Goal: Task Accomplishment & Management: Complete application form

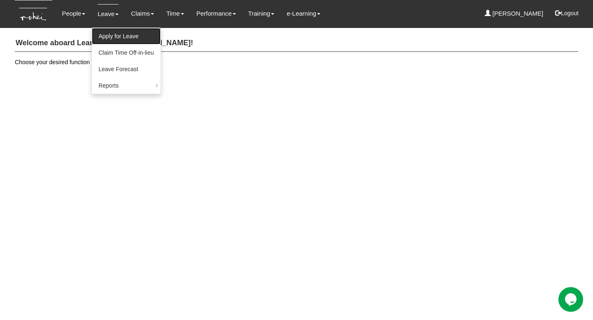
click at [114, 31] on link "Apply for Leave" at bounding box center [126, 36] width 68 height 16
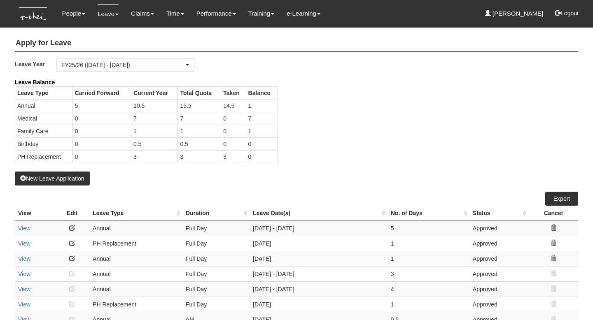
select select "50"
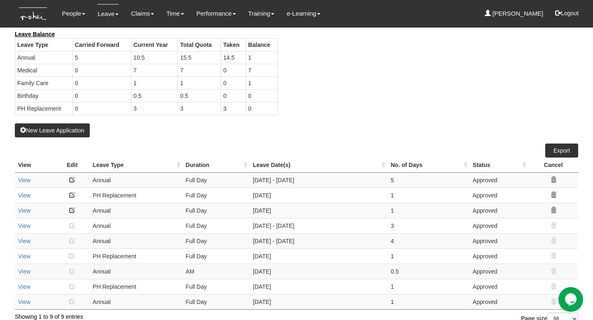
scroll to position [59, 0]
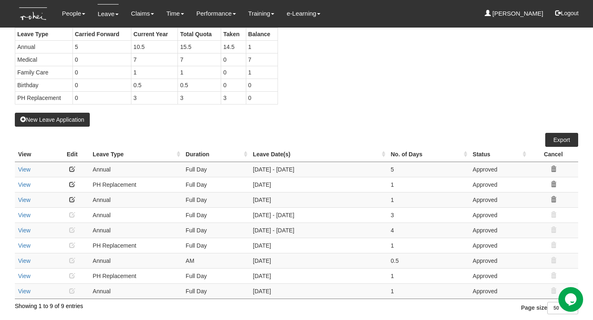
click at [316, 215] on td "10/9/2025 - 12/9/2025" at bounding box center [318, 214] width 138 height 15
click at [267, 215] on td "10/9/2025 - 12/9/2025" at bounding box center [318, 214] width 138 height 15
drag, startPoint x: 389, startPoint y: 214, endPoint x: 401, endPoint y: 216, distance: 11.6
click at [401, 216] on td "3" at bounding box center [428, 214] width 82 height 15
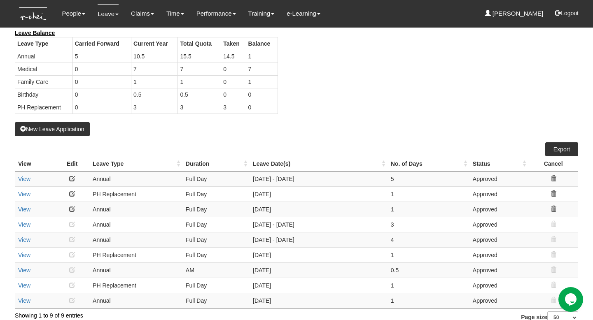
click at [321, 98] on div "Leave Balance Leave Type Carried Forward Current Year Total Quota Taken Balance…" at bounding box center [290, 75] width 563 height 93
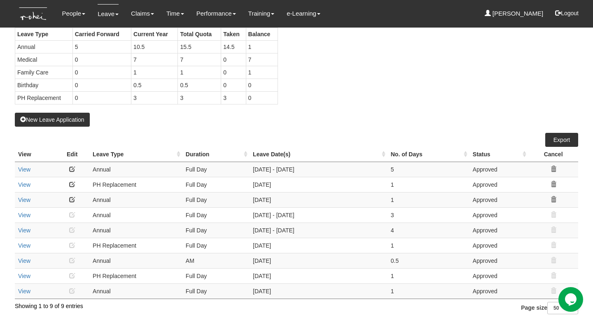
click at [333, 79] on div "Leave Balance Leave Type Carried Forward Current Year Total Quota Taken Balance…" at bounding box center [290, 65] width 563 height 93
drag, startPoint x: 397, startPoint y: 215, endPoint x: 379, endPoint y: 214, distance: 18.5
click at [379, 214] on tr "View Annual Full Day 10/9/2025 - 12/9/2025 3 Approved" at bounding box center [296, 214] width 563 height 15
click at [357, 214] on td "10/9/2025 - 12/9/2025" at bounding box center [318, 214] width 138 height 15
click at [340, 192] on td "20/11/2025" at bounding box center [318, 199] width 138 height 15
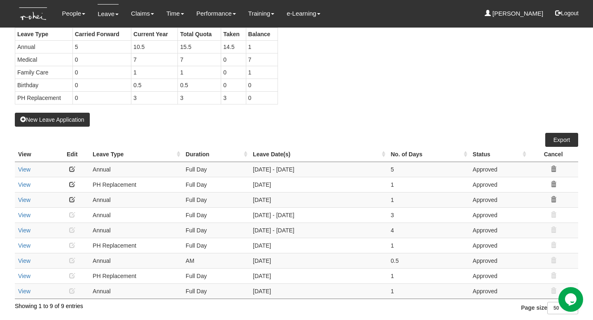
click at [332, 198] on td "20/11/2025" at bounding box center [318, 199] width 138 height 15
click at [331, 121] on div "New Leave Application" at bounding box center [296, 72] width 563 height 107
click at [66, 117] on button "New Leave Application" at bounding box center [52, 120] width 75 height 14
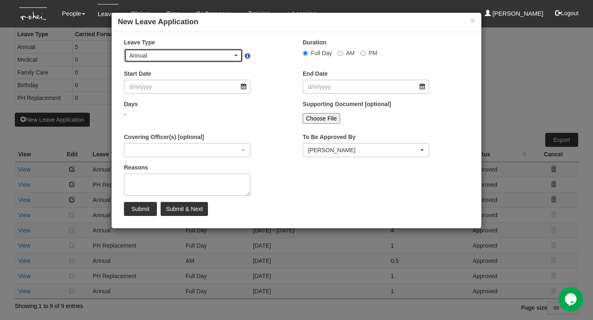
click at [204, 58] on div "Annual" at bounding box center [180, 55] width 103 height 8
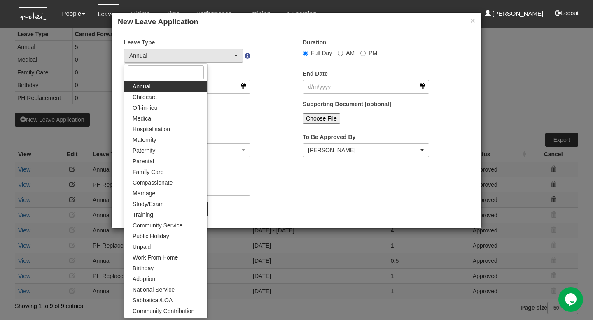
click at [263, 77] on div "Start Date" at bounding box center [207, 85] width 179 height 30
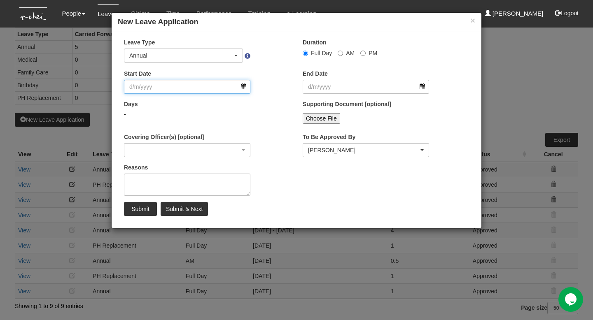
click at [194, 82] on input "Start Date" at bounding box center [187, 87] width 126 height 14
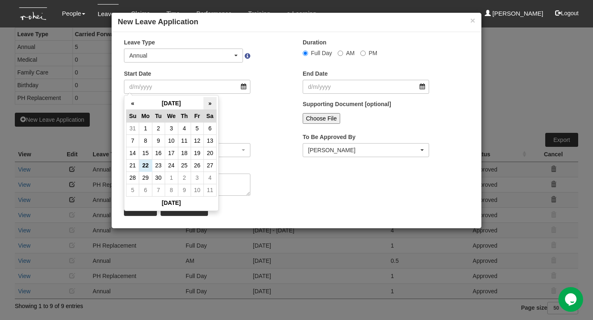
click at [215, 98] on th "»" at bounding box center [209, 103] width 13 height 13
click at [156, 126] on td "2" at bounding box center [158, 128] width 13 height 12
type input "2/12/2025"
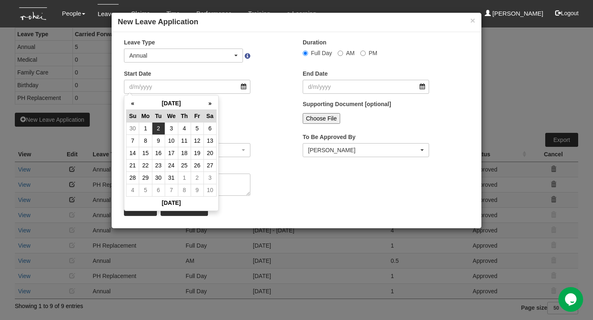
type input "2/12/2025"
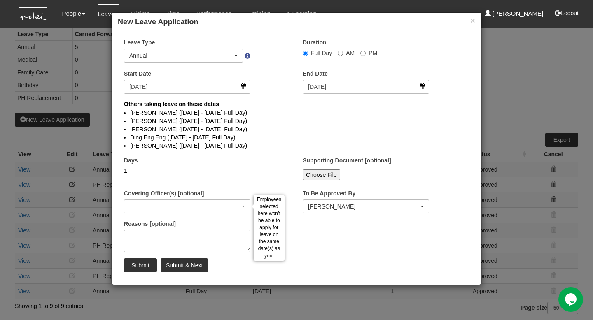
select select
click at [135, 266] on input "Submit" at bounding box center [140, 266] width 33 height 14
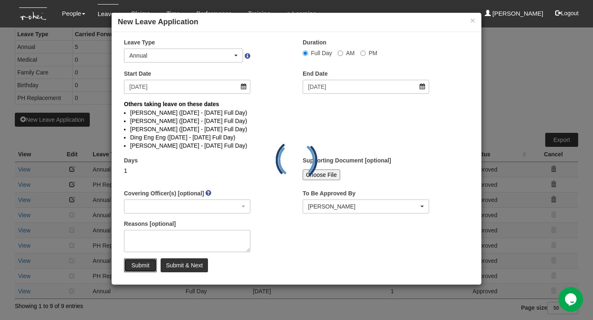
select select
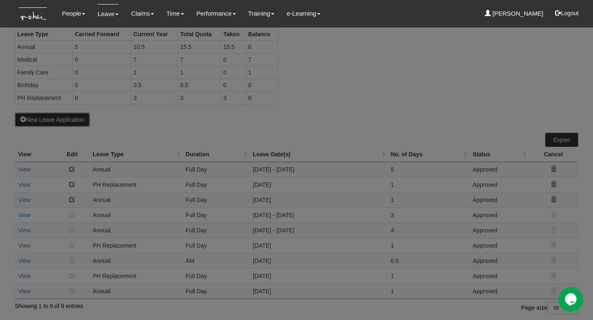
select select "50"
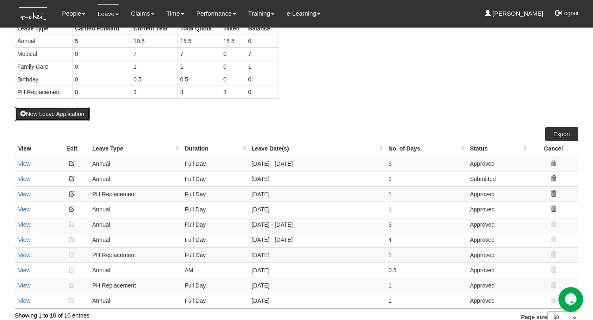
scroll to position [74, 0]
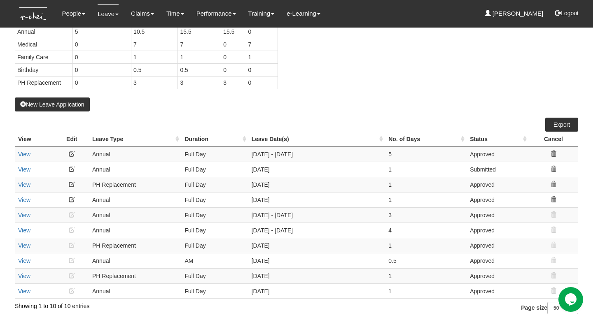
click at [322, 169] on td "2/12/2025" at bounding box center [316, 169] width 137 height 15
click at [277, 295] on td "7/4/2025" at bounding box center [316, 291] width 137 height 15
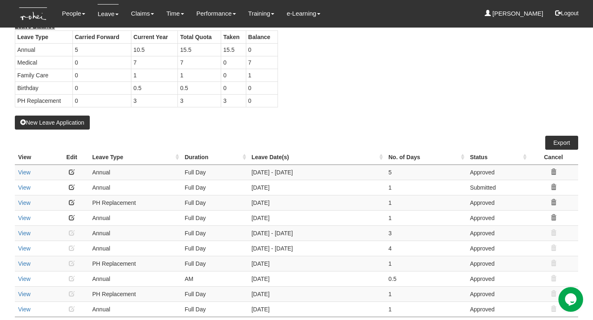
scroll to position [56, 0]
click at [332, 102] on div "Leave Balance Leave Type Carried Forward Current Year Total Quota Taken Balance…" at bounding box center [290, 69] width 563 height 93
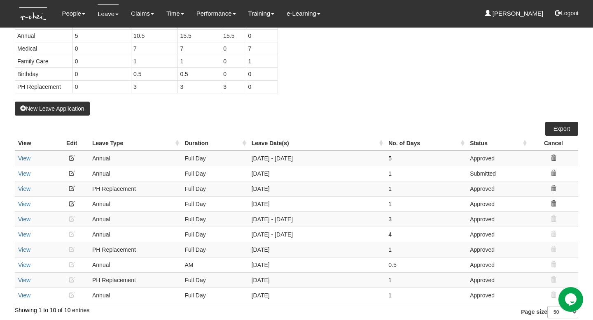
scroll to position [74, 0]
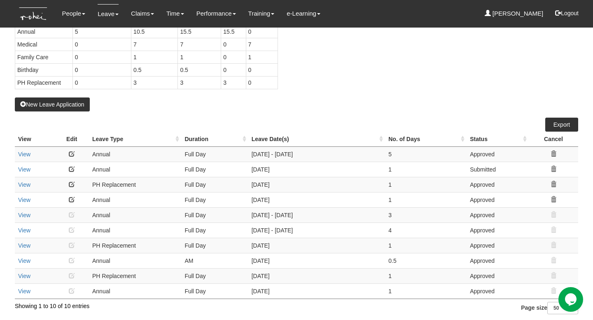
click at [284, 259] on td "22/5/2025" at bounding box center [316, 260] width 137 height 15
click at [220, 170] on td "Full Day" at bounding box center [214, 169] width 67 height 15
